Goal: Task Accomplishment & Management: Manage account settings

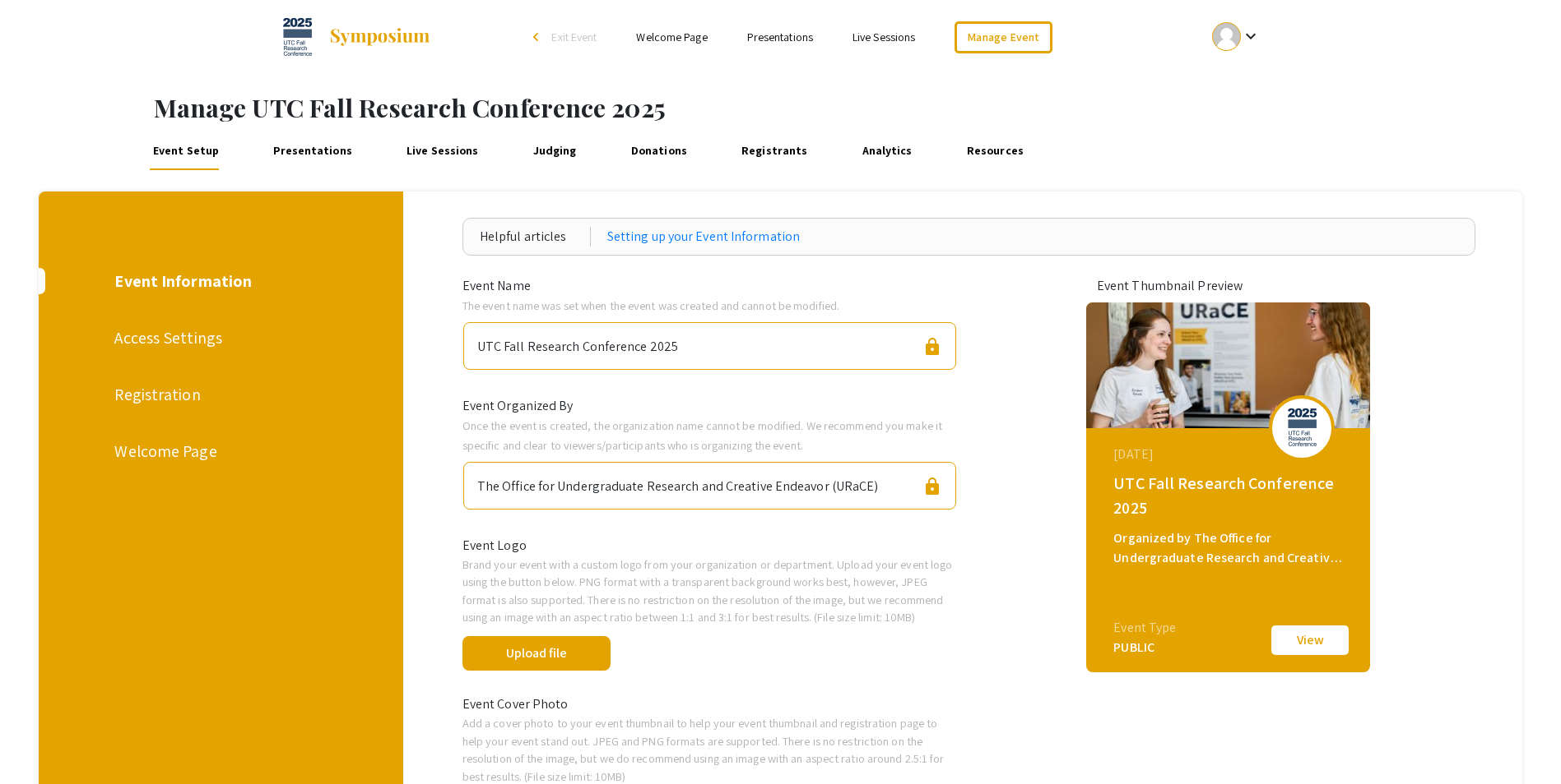
click at [150, 344] on div "Access Settings" at bounding box center [219, 338] width 210 height 25
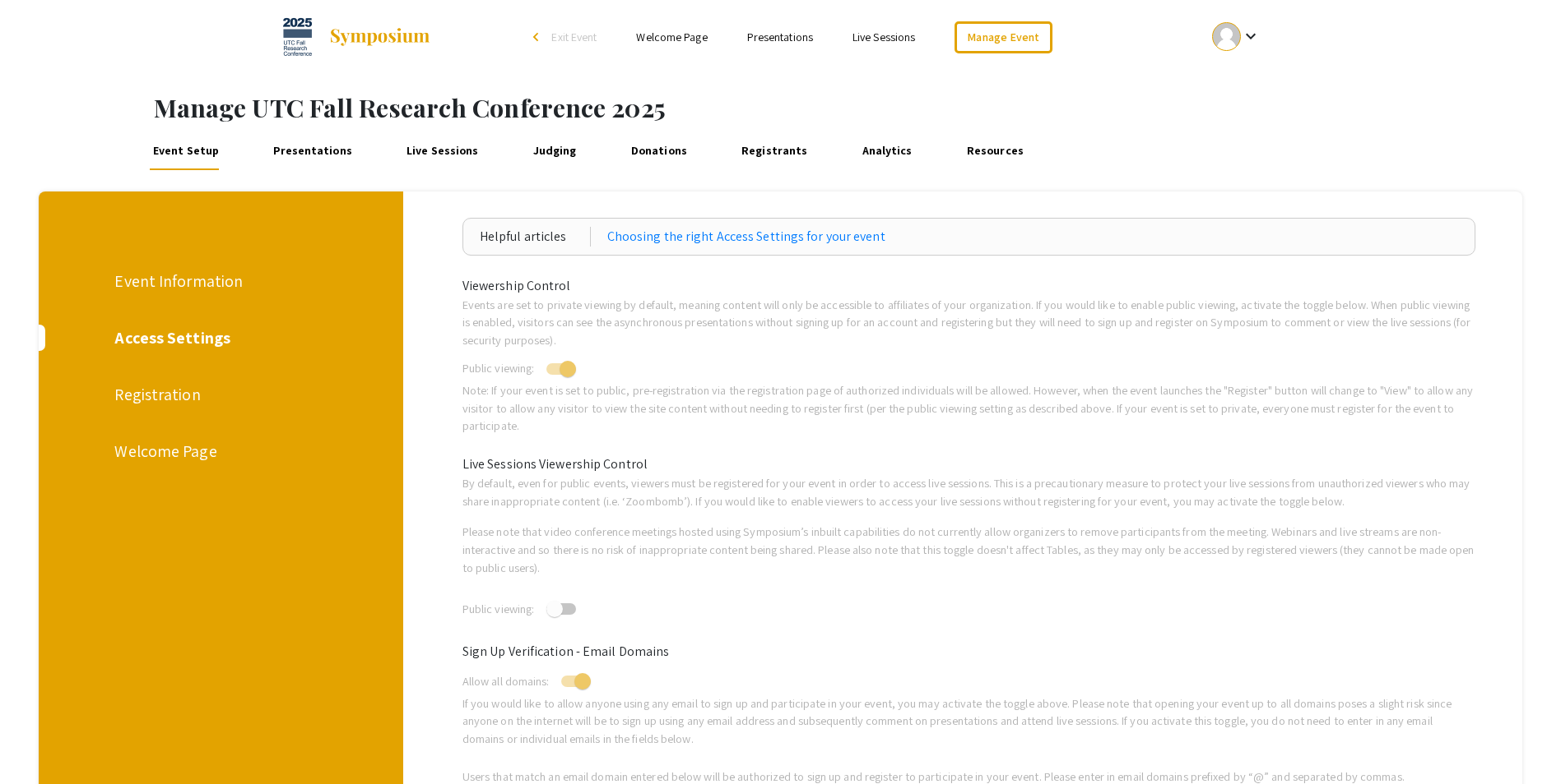
click at [575, 36] on span "Exit Event" at bounding box center [574, 37] width 45 height 15
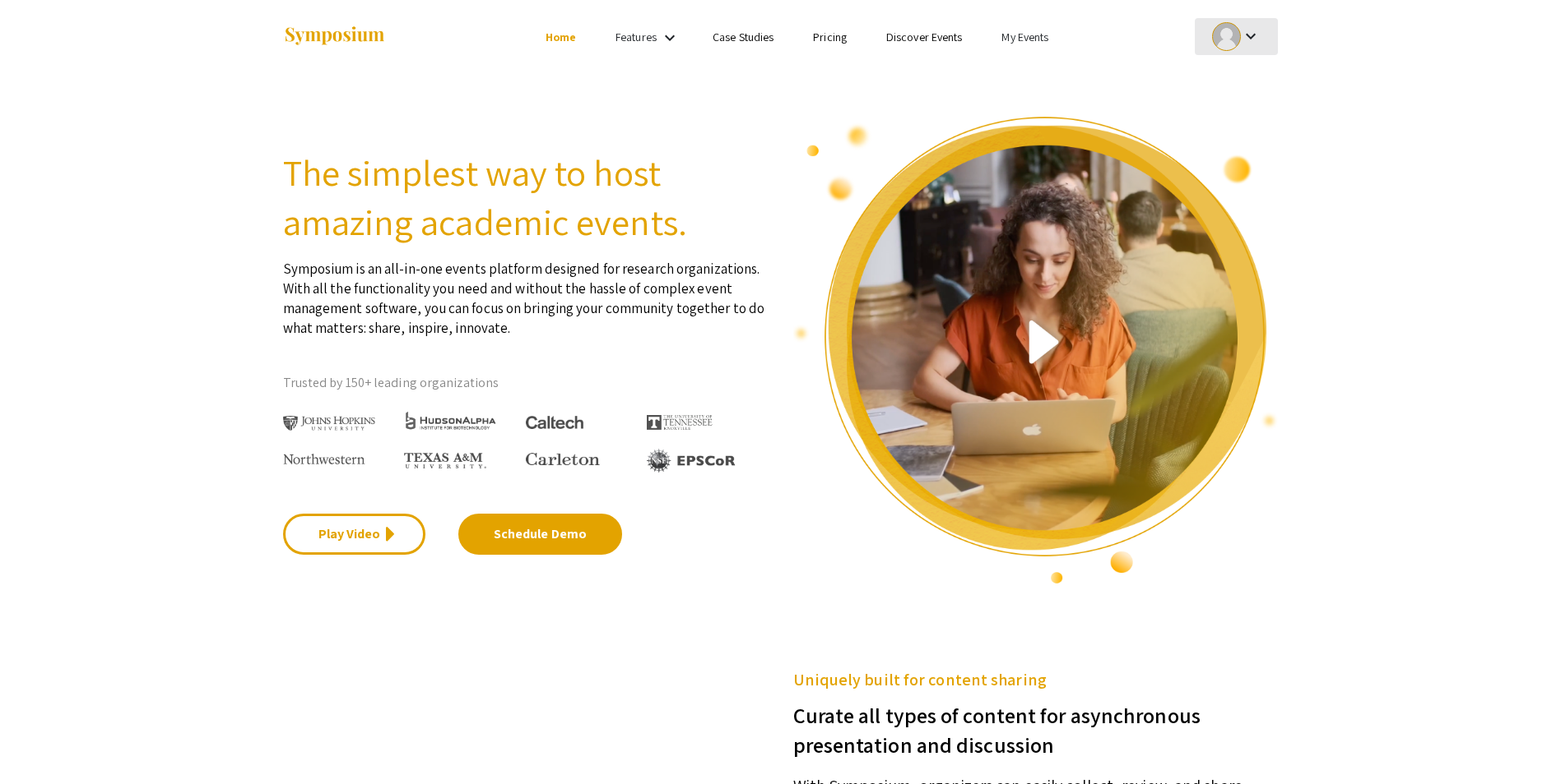
click at [1231, 32] on div at bounding box center [1226, 36] width 29 height 29
click at [1031, 23] on div at bounding box center [780, 392] width 1561 height 784
click at [1031, 35] on link "My Events" at bounding box center [1024, 37] width 47 height 15
click at [1028, 68] on button "Events I've organized" at bounding box center [1051, 74] width 141 height 40
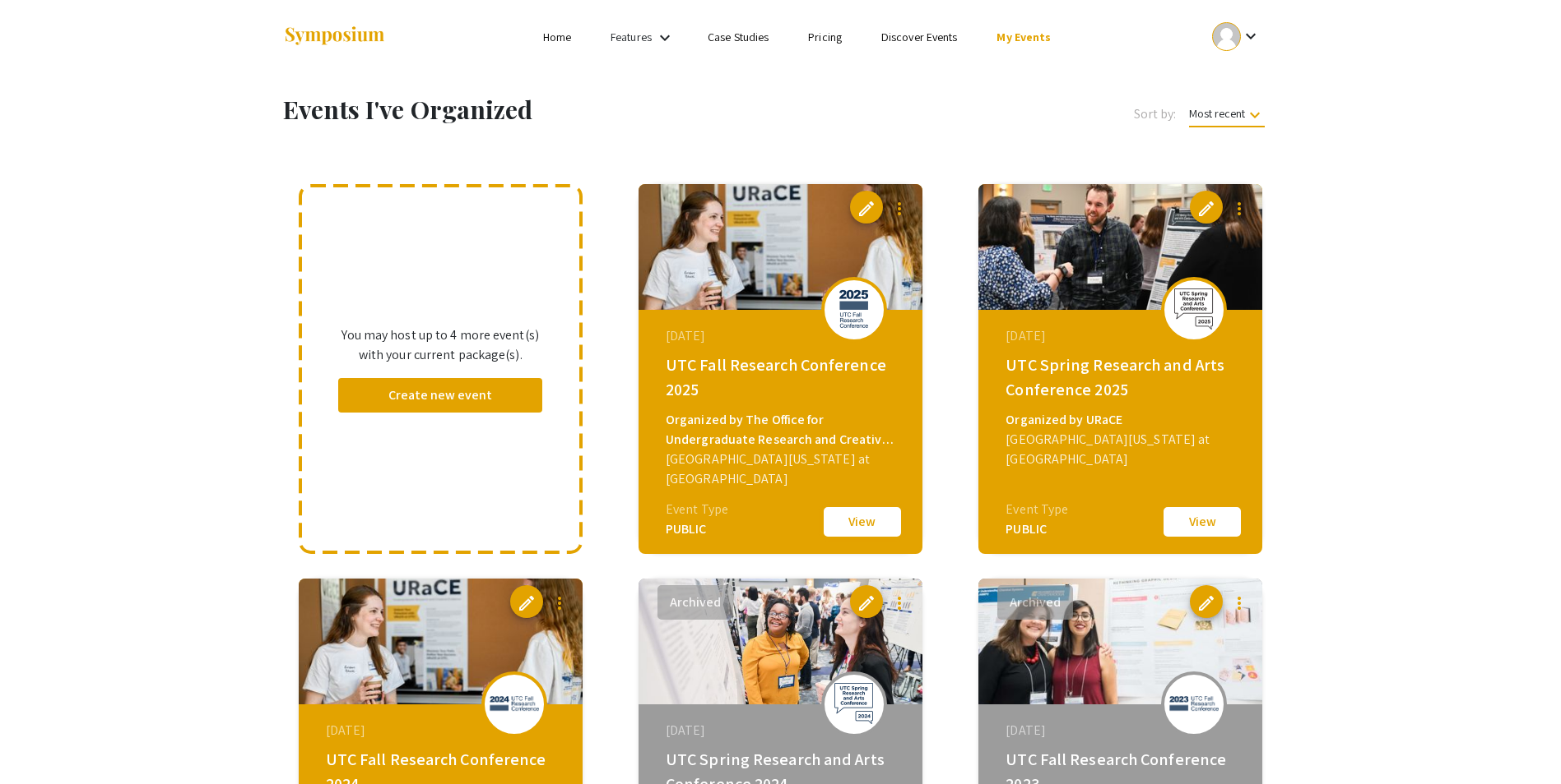
click at [868, 520] on button "View" at bounding box center [862, 521] width 82 height 35
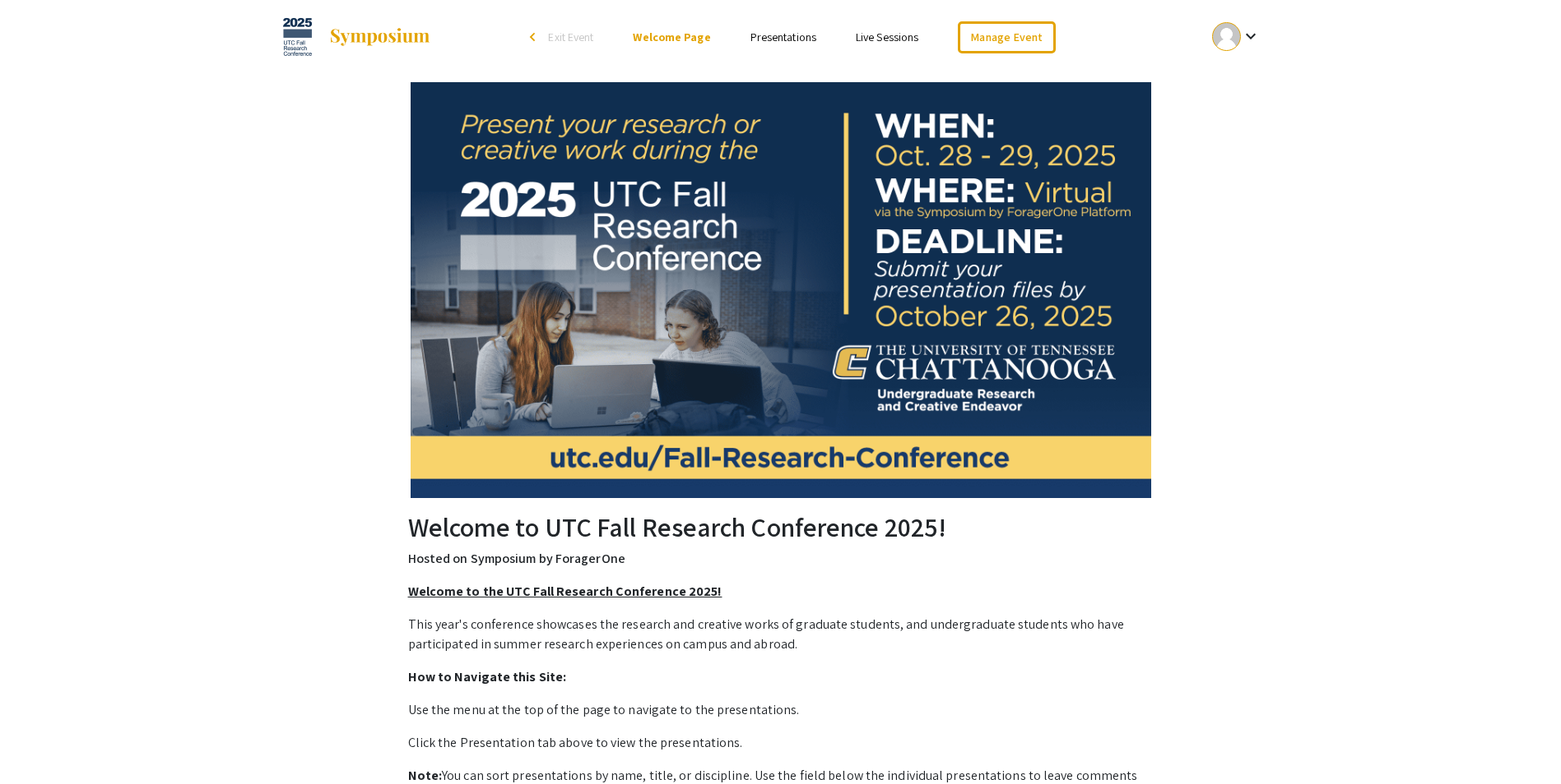
click at [770, 37] on link "Presentations" at bounding box center [783, 37] width 66 height 15
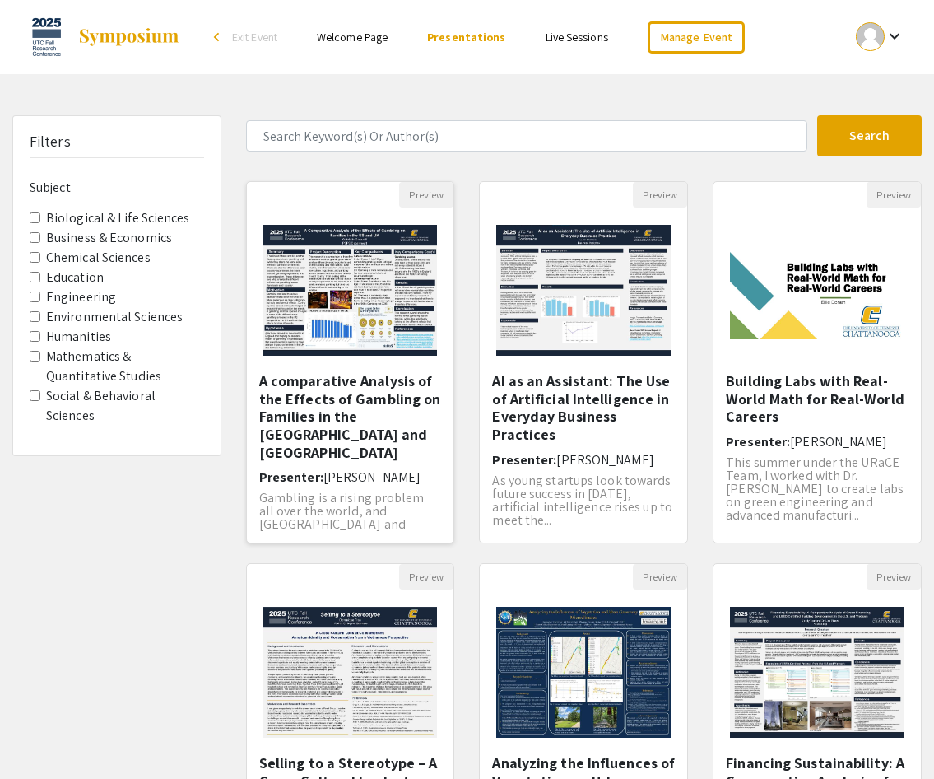
click at [443, 181] on div "Preview A comparative Analysis of the Effects of Gambling on Families in the US…" at bounding box center [350, 362] width 209 height 362
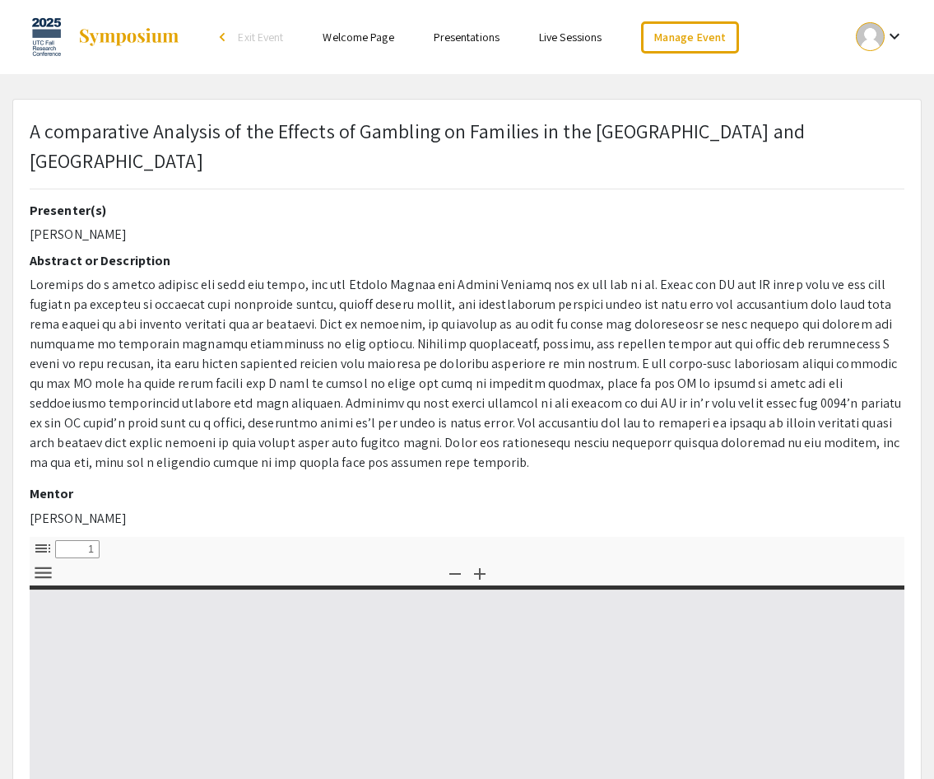
select select "custom"
type input "0"
select select "custom"
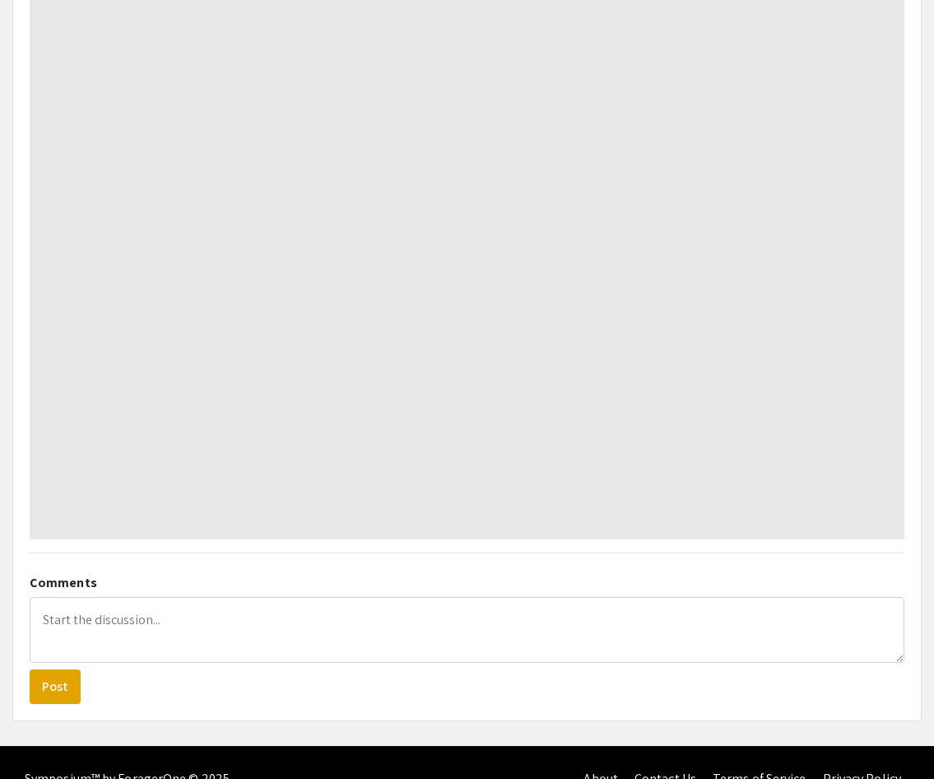
type input "1"
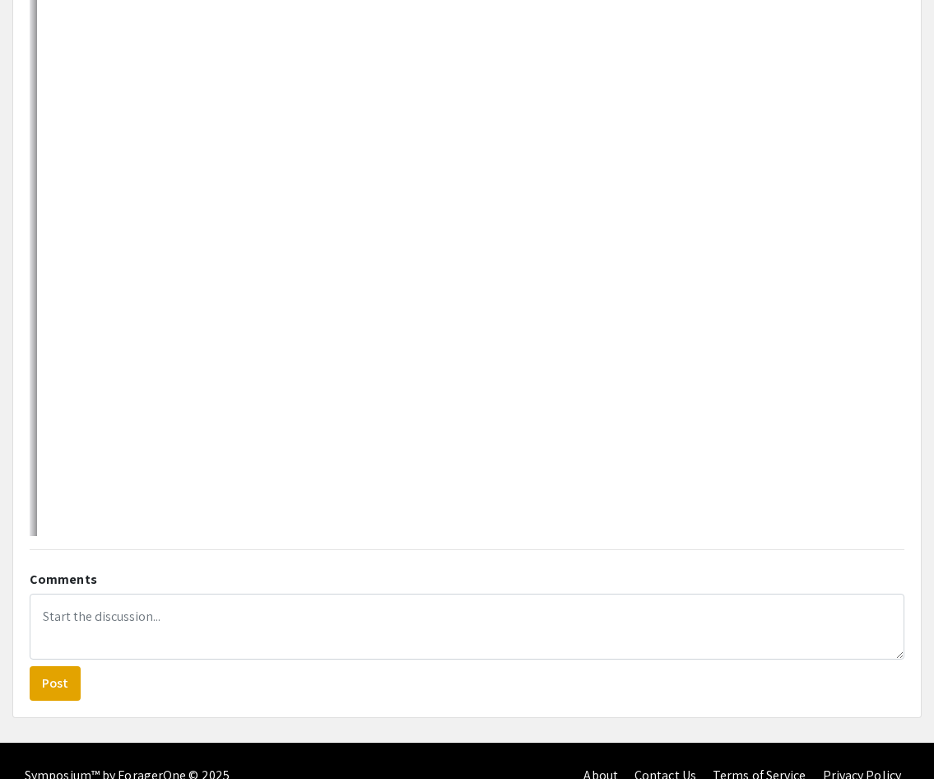
scroll to position [269, 0]
select select "auto"
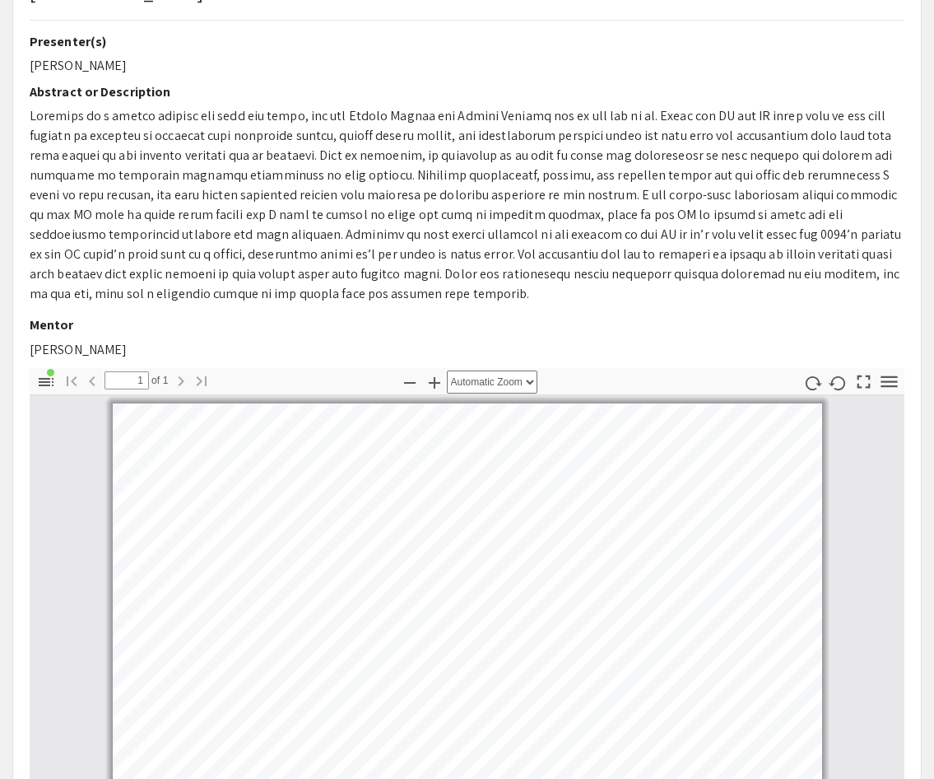
scroll to position [165, 0]
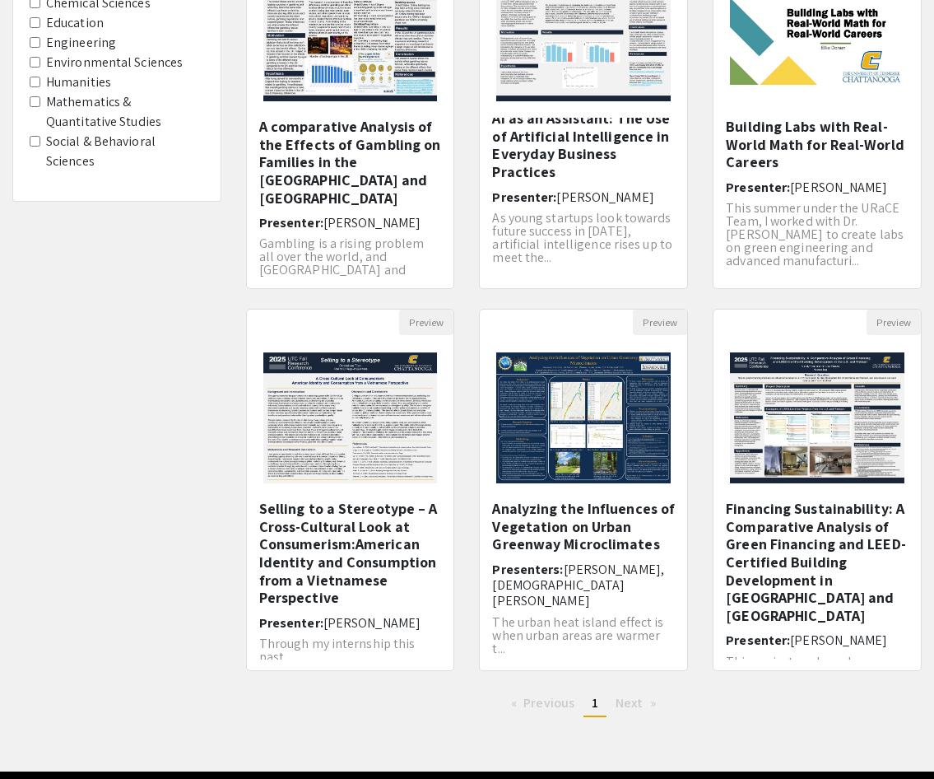
scroll to position [313, 0]
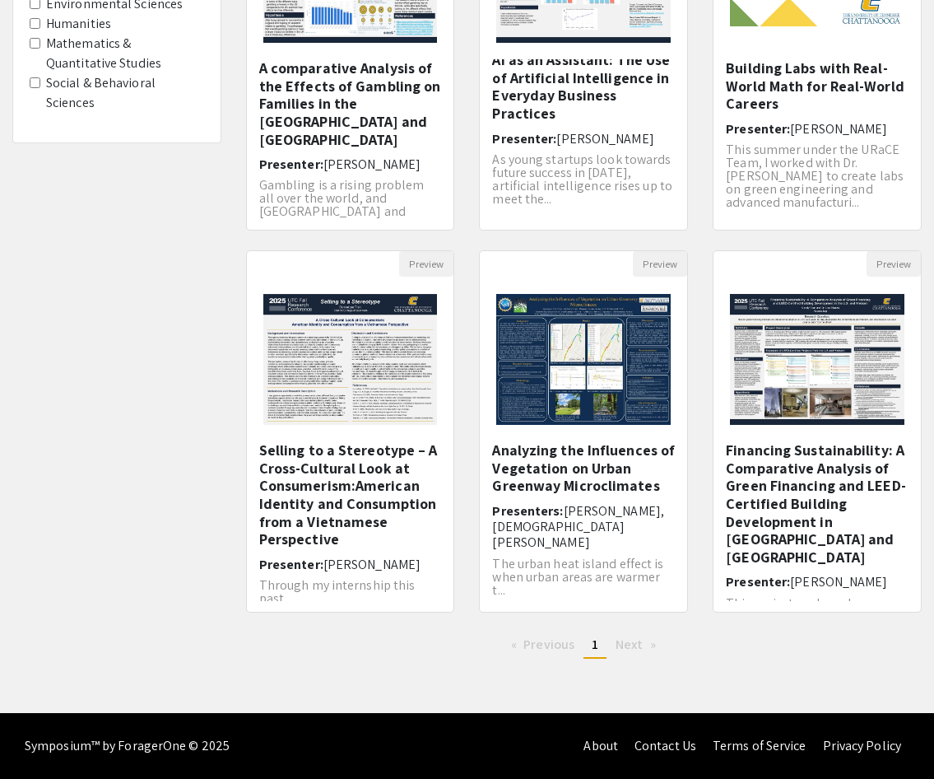
click at [627, 643] on span "Next page" at bounding box center [629, 644] width 27 height 17
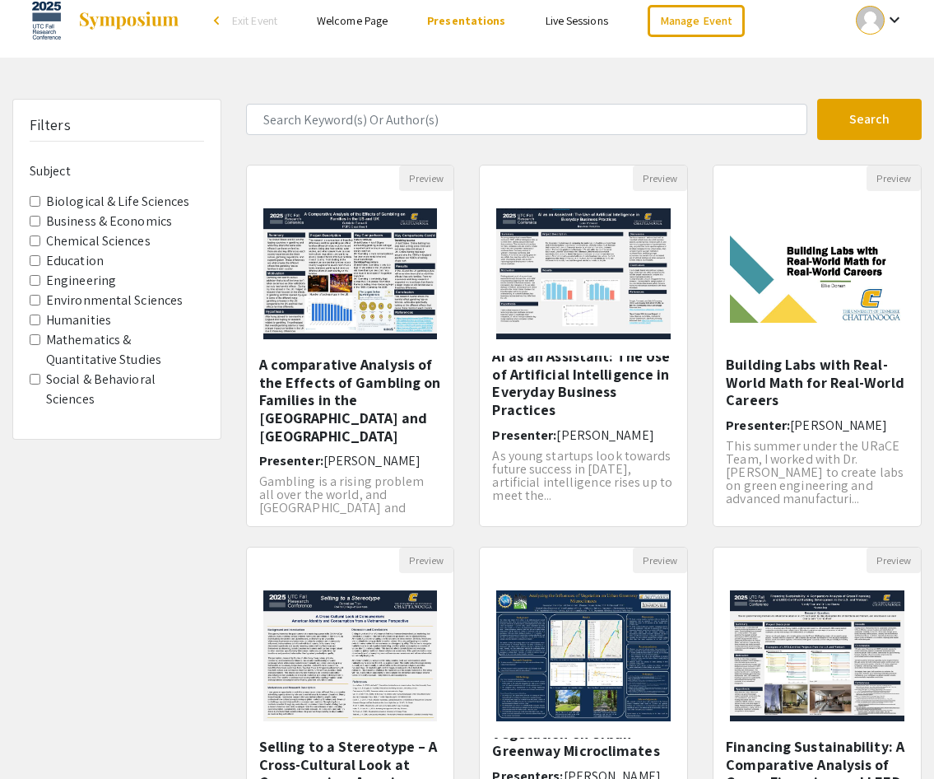
scroll to position [0, 0]
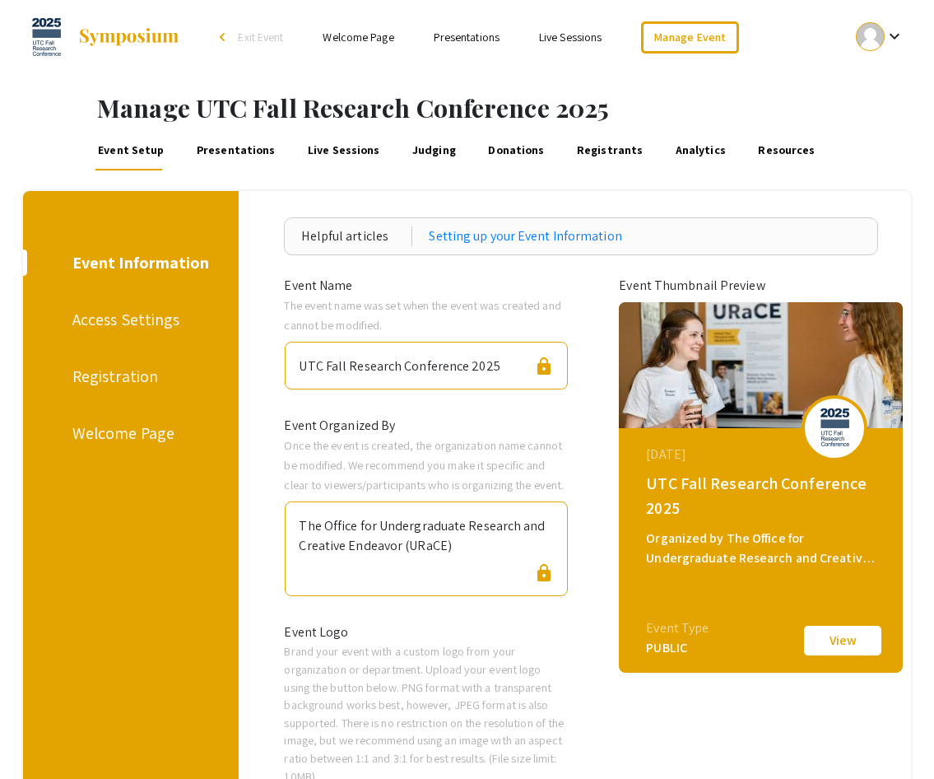
click at [78, 376] on div "Registration" at bounding box center [127, 376] width 111 height 25
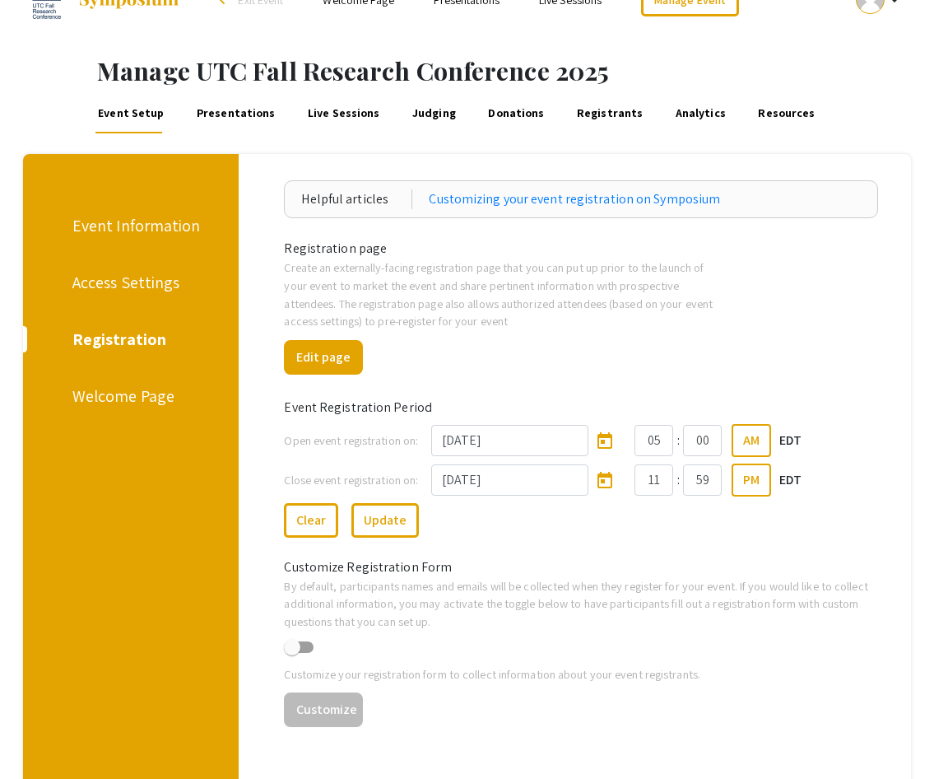
scroll to position [34, 0]
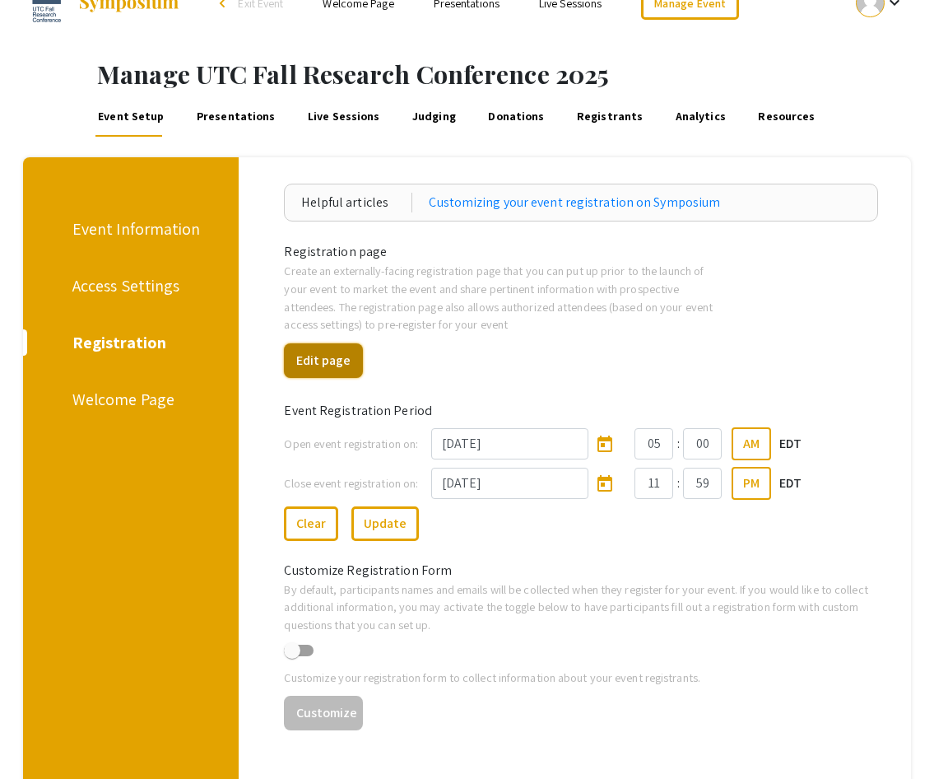
click at [352, 351] on button "Edit page" at bounding box center [323, 360] width 78 height 35
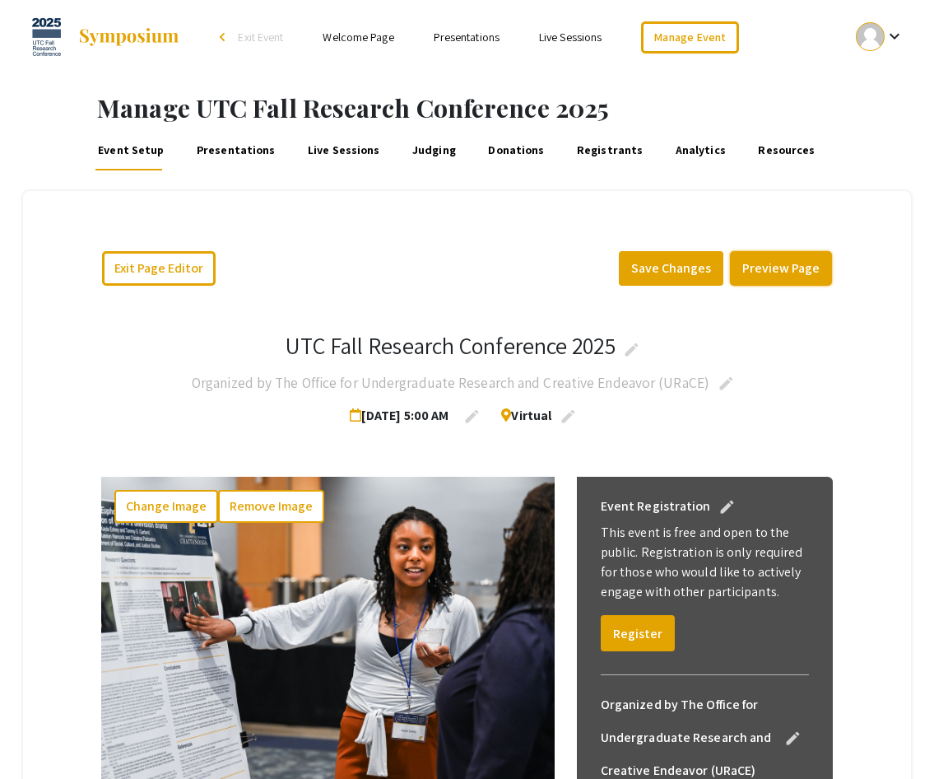
click at [811, 260] on button "Preview Page" at bounding box center [781, 268] width 102 height 35
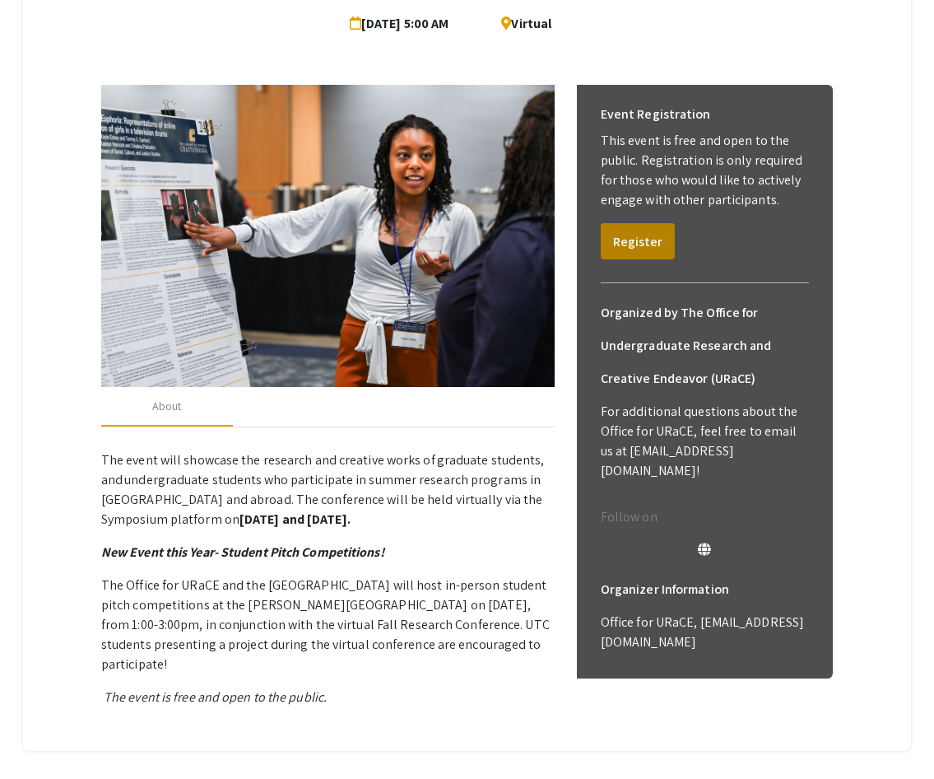
scroll to position [363, 0]
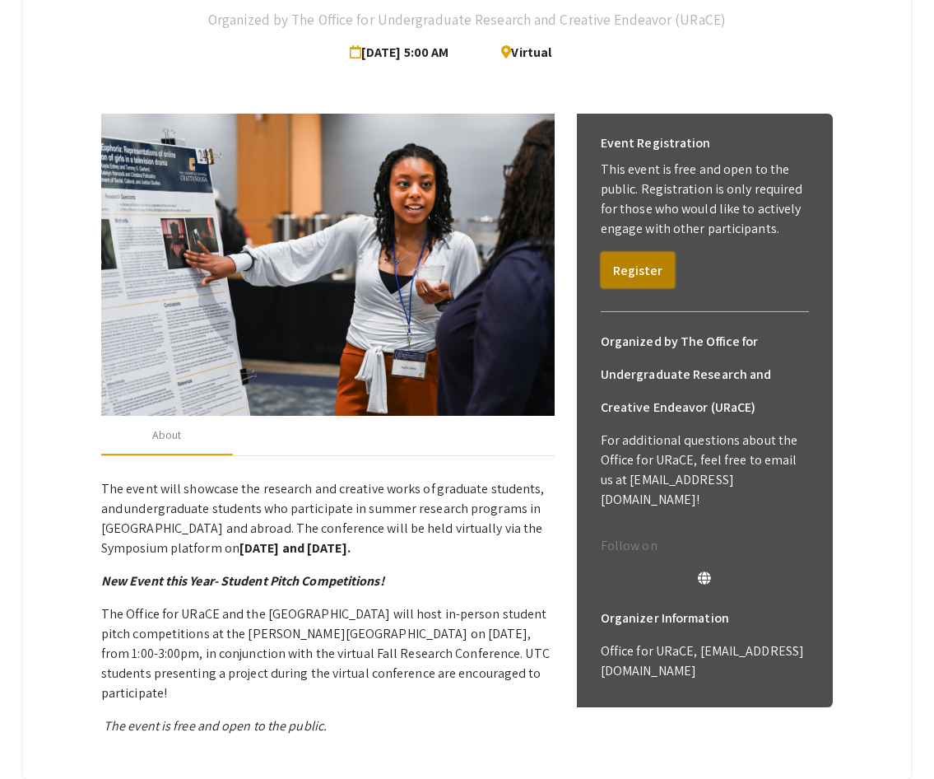
click at [657, 267] on button "Register" at bounding box center [638, 270] width 74 height 36
click at [740, 206] on p "This event is free and open to the public. Registration is only required for th…" at bounding box center [705, 199] width 209 height 79
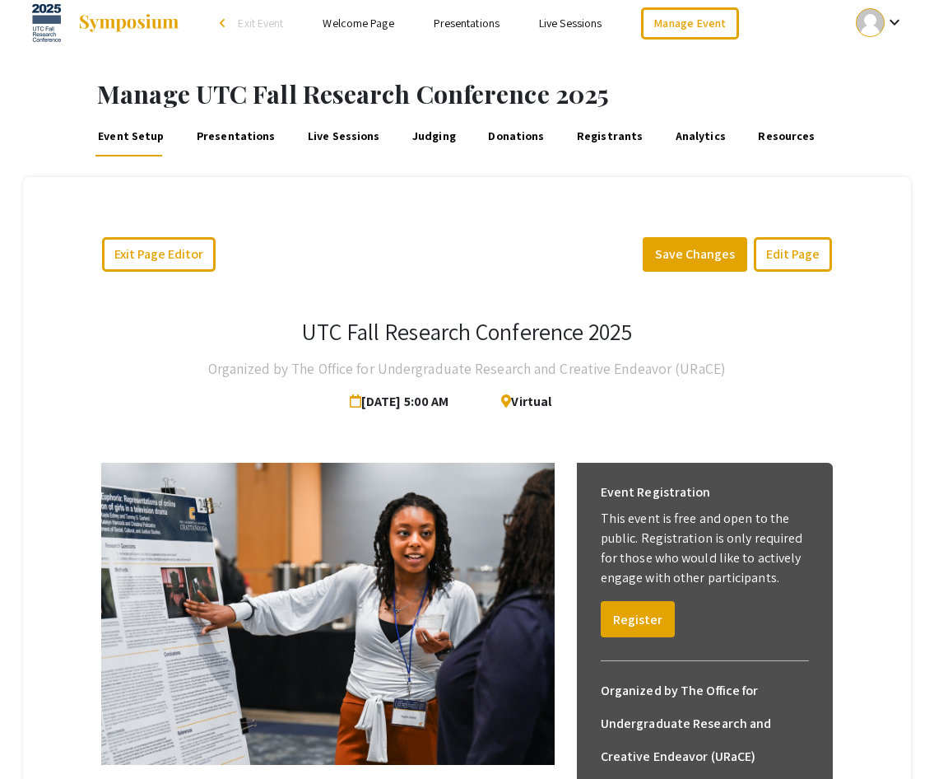
scroll to position [0, 0]
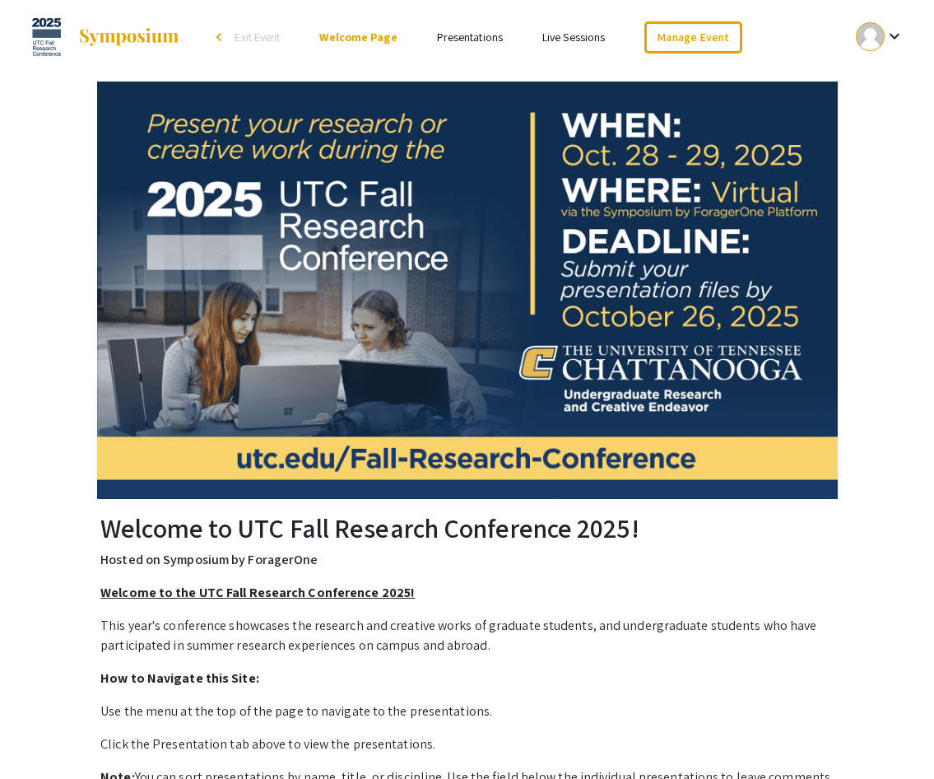
click at [557, 589] on p "Welcome to the UTC Fall Research Conference 2025!" at bounding box center [467, 593] width 734 height 20
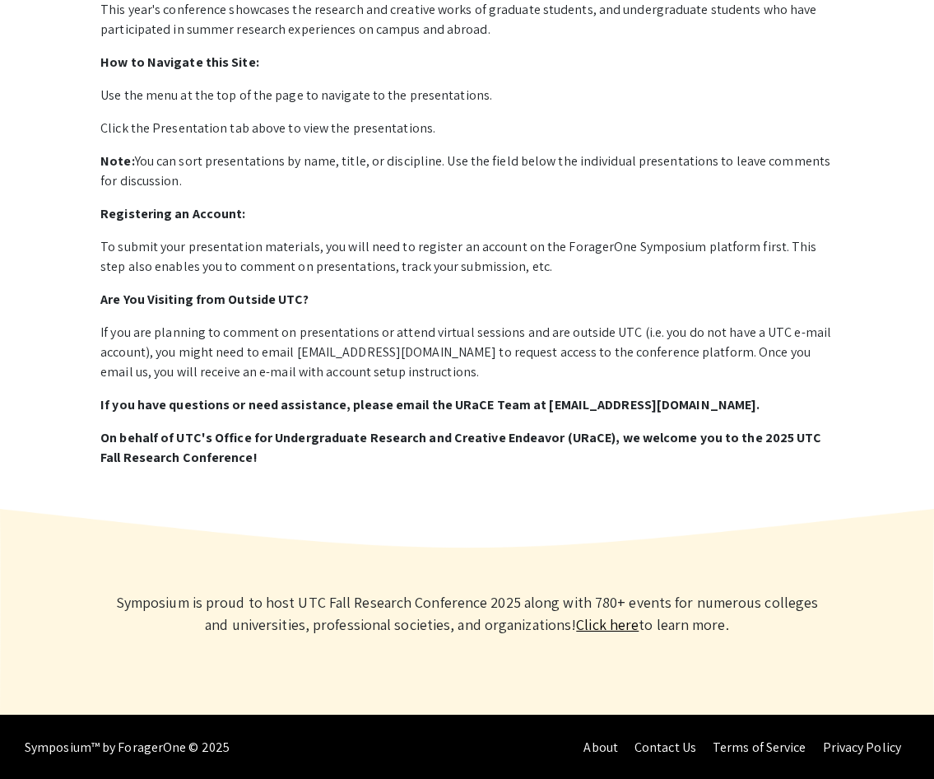
scroll to position [617, 0]
